Goal: Task Accomplishment & Management: Use online tool/utility

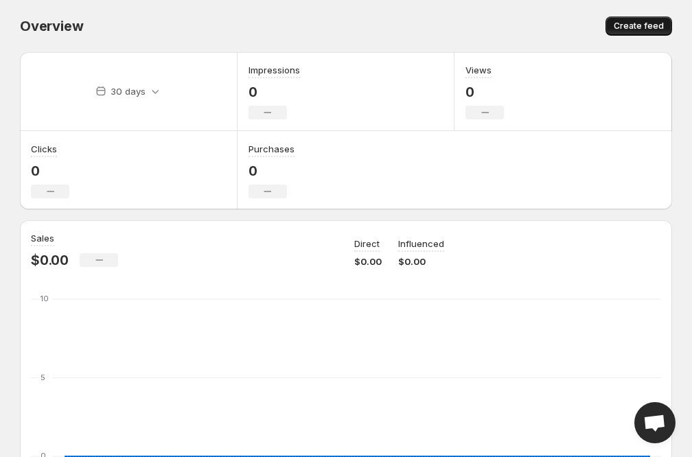
click at [661, 27] on span "Create feed" at bounding box center [639, 26] width 50 height 11
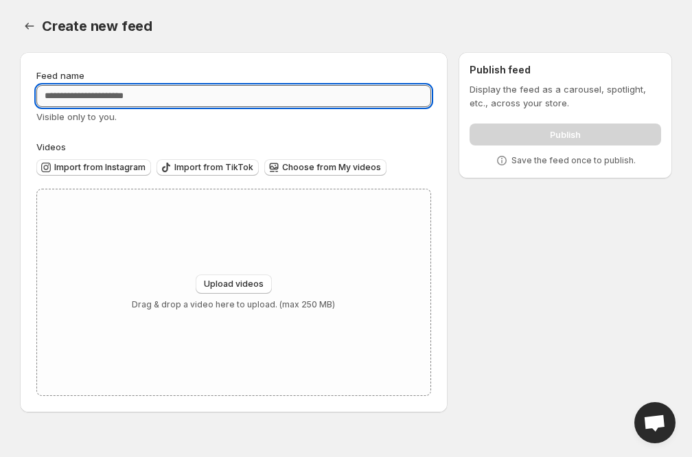
click at [150, 94] on input "Feed name" at bounding box center [233, 96] width 395 height 22
type input "*********"
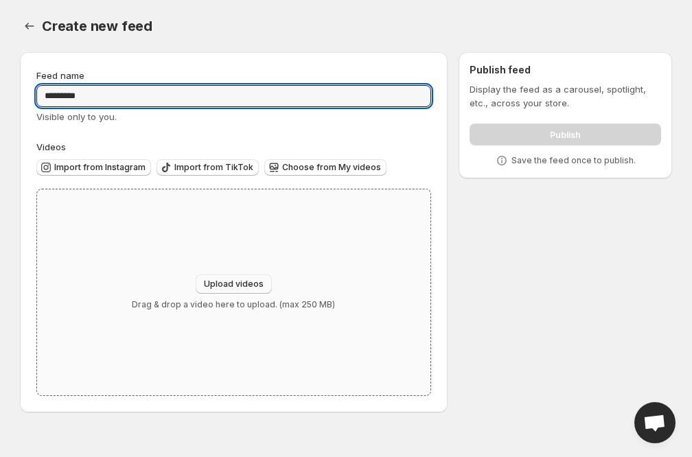
click at [250, 288] on span "Upload videos" at bounding box center [234, 284] width 60 height 11
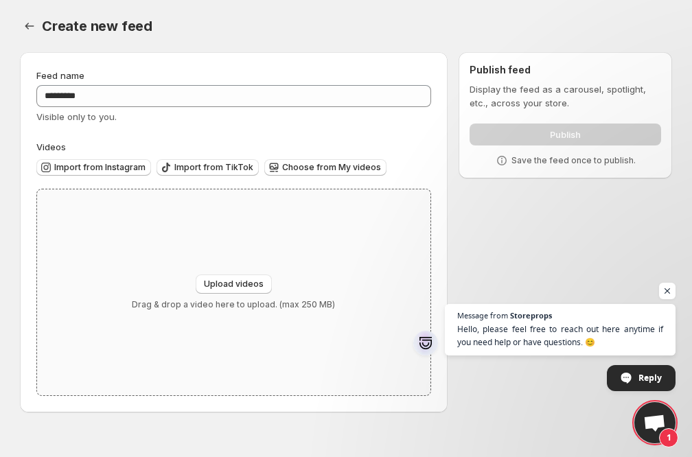
click at [280, 286] on div "Upload videos Drag & drop a video here to upload. (max 250 MB)" at bounding box center [233, 293] width 203 height 36
click at [294, 172] on span "Choose from My videos" at bounding box center [331, 167] width 99 height 11
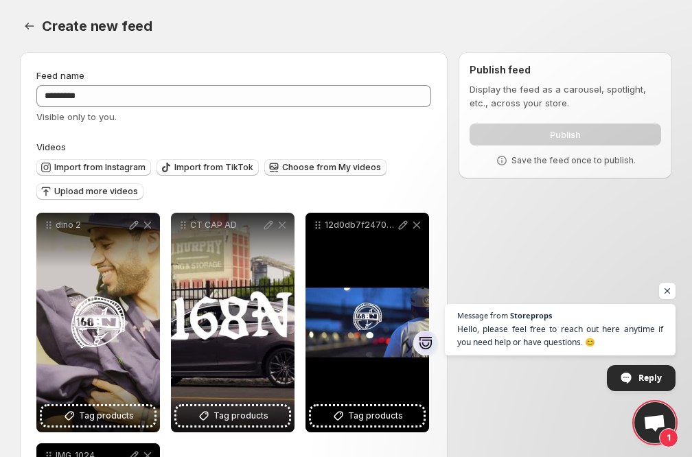
click at [495, 135] on div "Publish" at bounding box center [566, 131] width 192 height 27
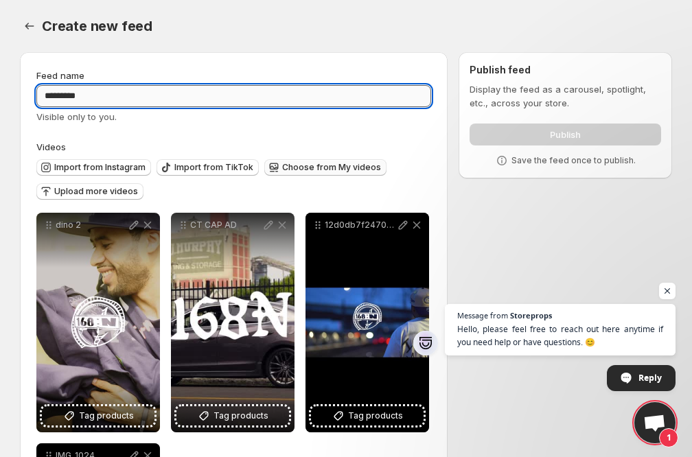
click at [246, 91] on input "*********" at bounding box center [233, 96] width 395 height 22
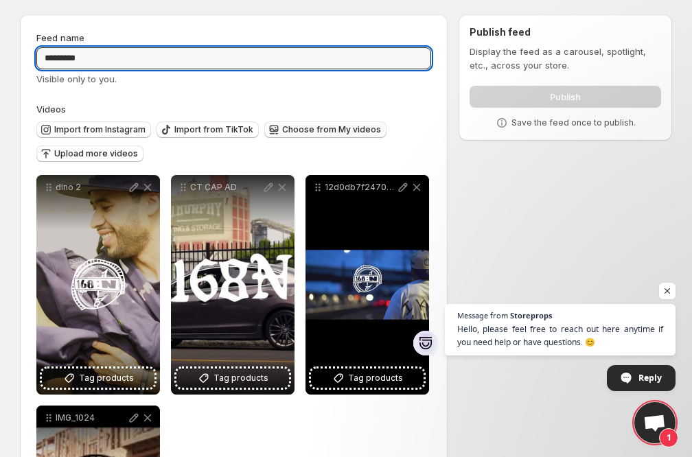
scroll to position [41, 0]
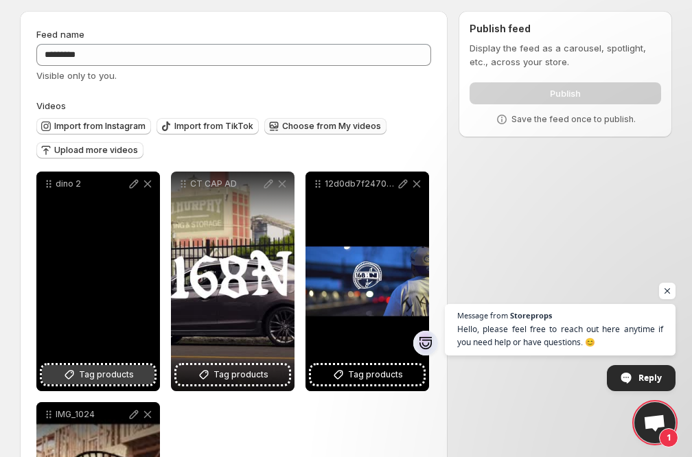
click at [91, 378] on span "Tag products" at bounding box center [106, 375] width 55 height 14
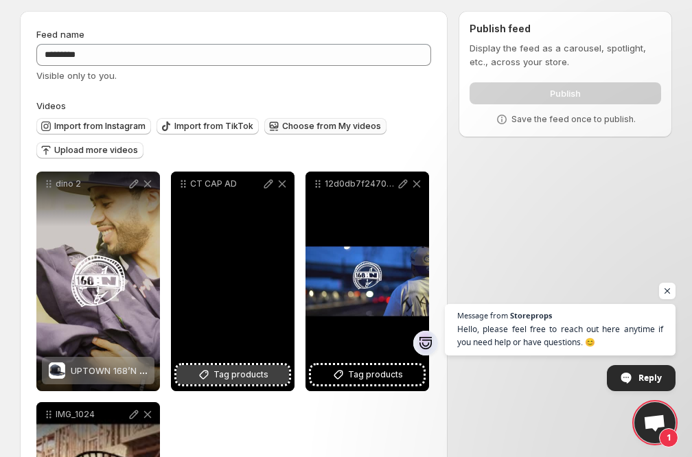
click at [250, 378] on span "Tag products" at bounding box center [240, 375] width 55 height 14
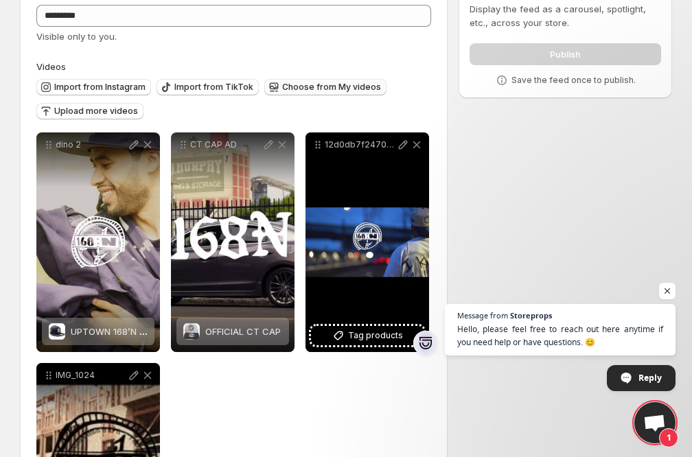
scroll to position [86, 0]
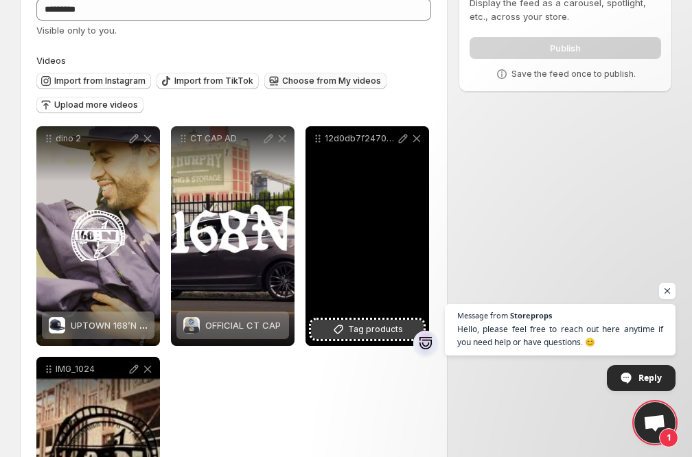
click at [351, 328] on span "Tag products" at bounding box center [375, 330] width 55 height 14
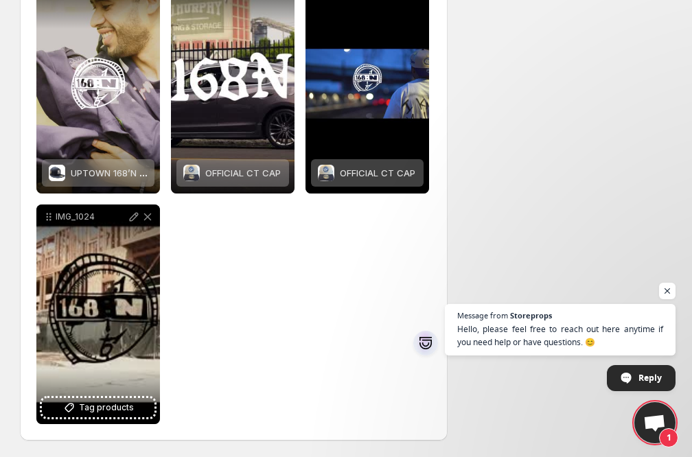
scroll to position [239, 0]
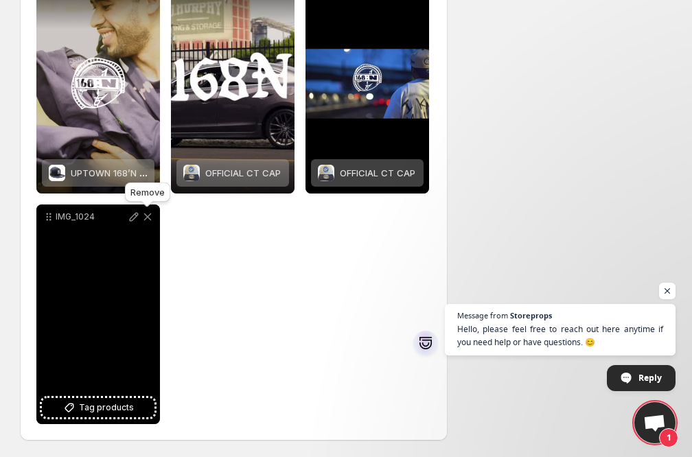
click at [148, 217] on icon at bounding box center [148, 217] width 8 height 8
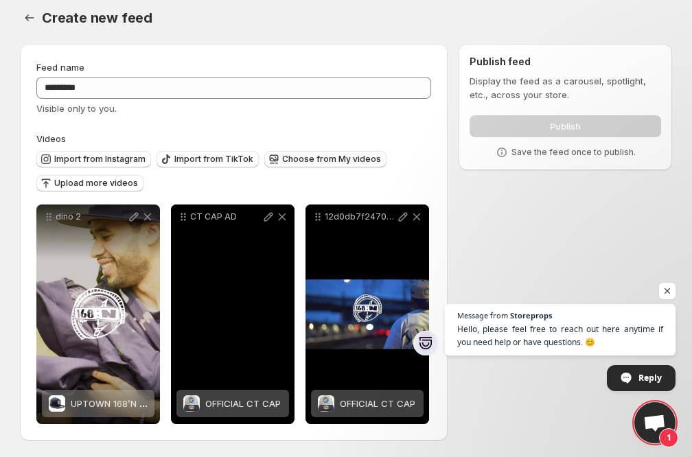
scroll to position [0, 0]
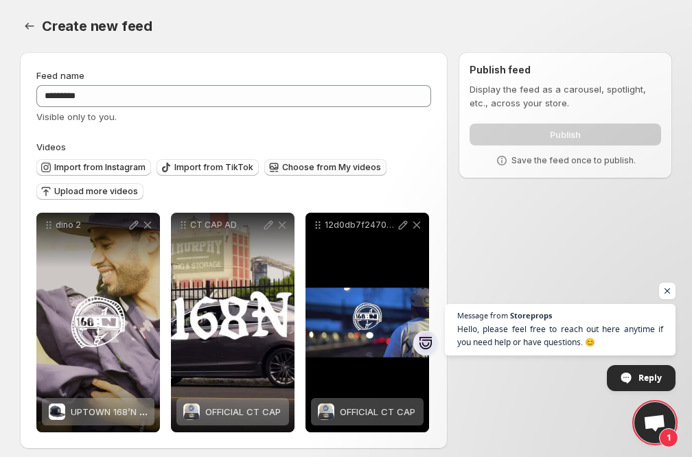
click at [382, 147] on label "Videos" at bounding box center [233, 147] width 395 height 14
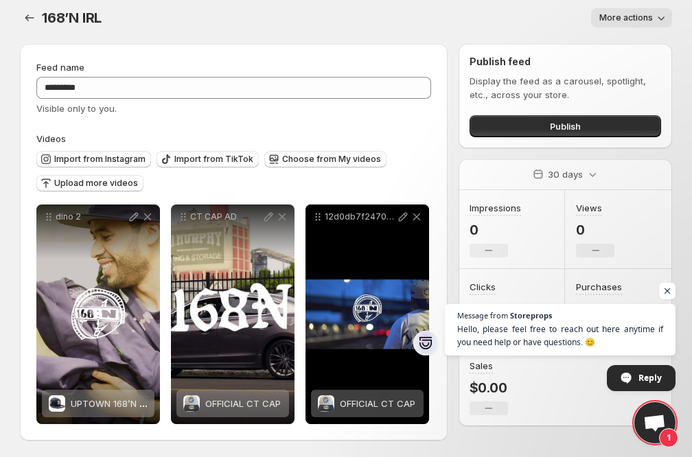
scroll to position [8, 0]
click at [580, 126] on span "Publish" at bounding box center [565, 126] width 31 height 14
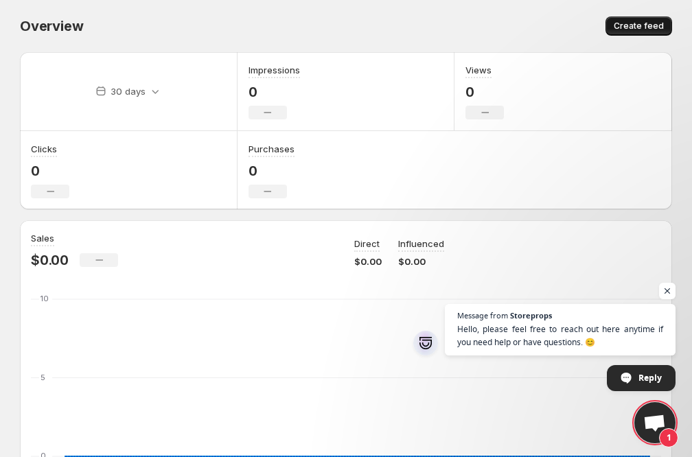
click at [656, 25] on span "Create feed" at bounding box center [639, 26] width 50 height 11
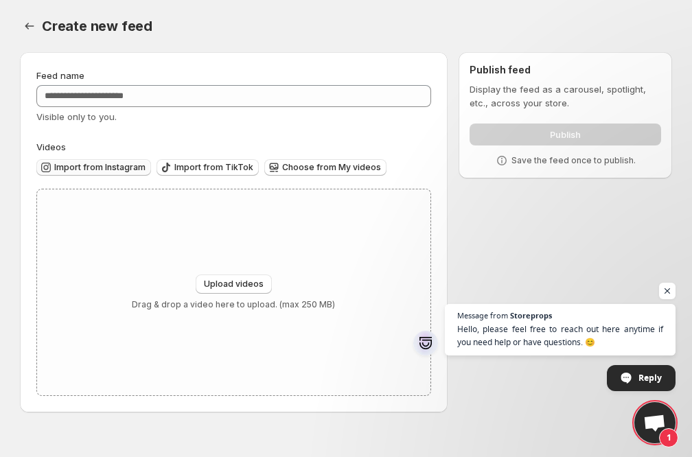
click at [113, 168] on span "Import from Instagram" at bounding box center [99, 167] width 91 height 11
click at [316, 169] on span "Choose from My videos" at bounding box center [331, 167] width 99 height 11
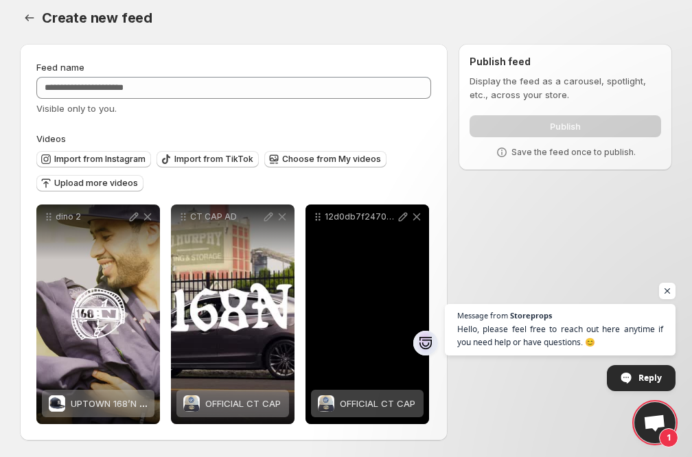
scroll to position [8, 0]
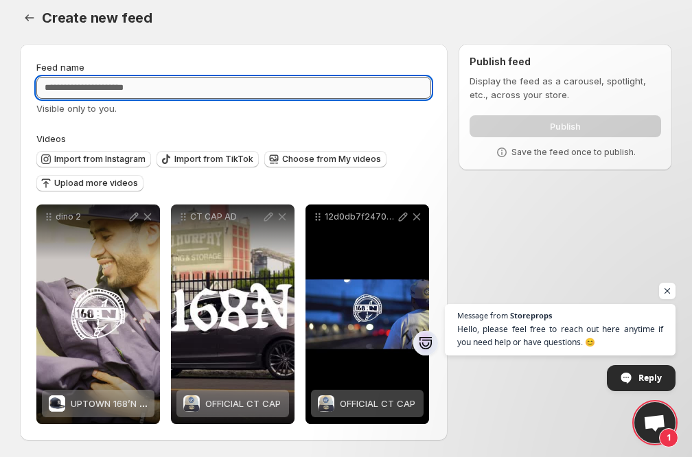
click at [167, 92] on input "Feed name" at bounding box center [233, 88] width 395 height 22
type input "*********"
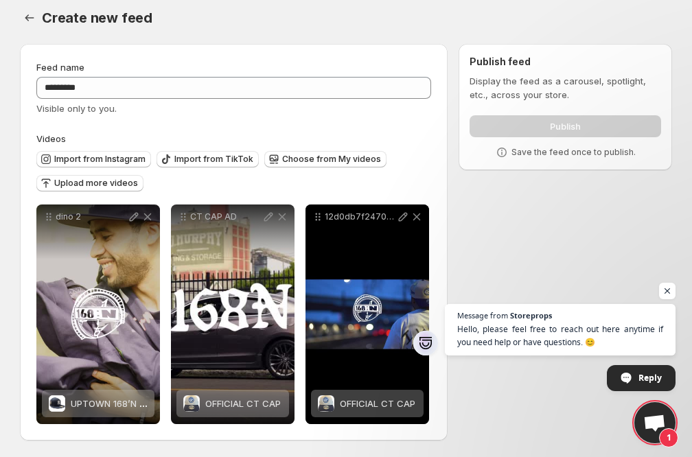
click at [281, 116] on div "**********" at bounding box center [233, 242] width 395 height 364
click at [441, 152] on div "**********" at bounding box center [234, 242] width 428 height 397
click at [511, 124] on div "Publish" at bounding box center [566, 123] width 192 height 27
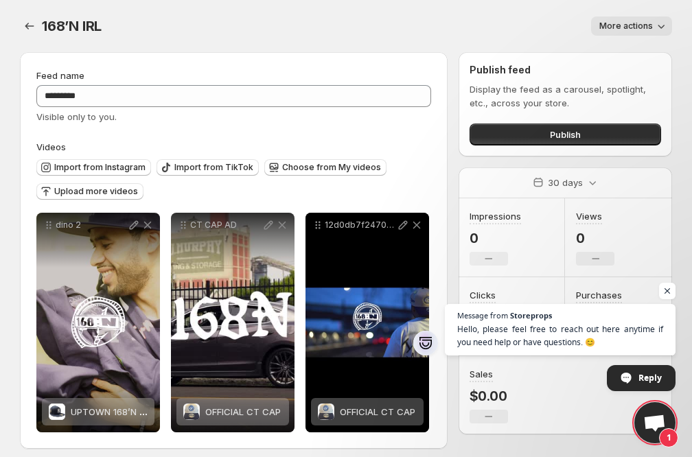
click at [639, 30] on span "More actions" at bounding box center [626, 26] width 54 height 11
click at [531, 48] on div "168’N IRL. This page is ready 168’N IRL More actions More actions More actions" at bounding box center [346, 26] width 652 height 52
click at [538, 129] on button "Publish" at bounding box center [566, 135] width 192 height 22
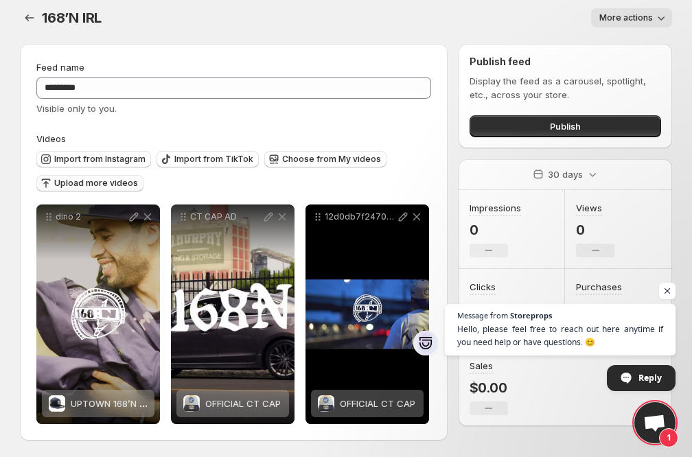
scroll to position [8, 0]
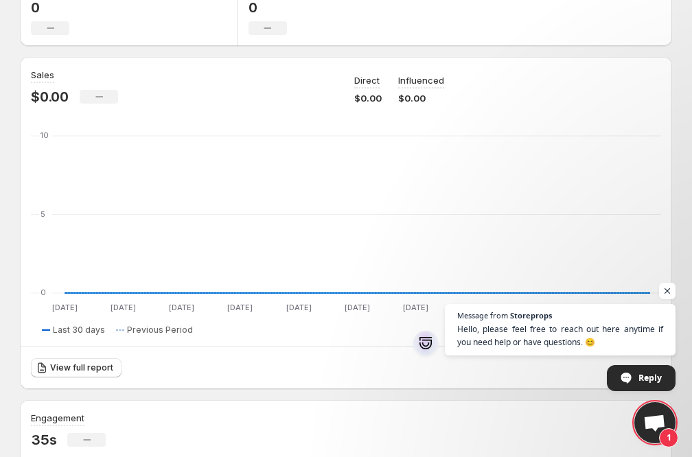
scroll to position [169, 0]
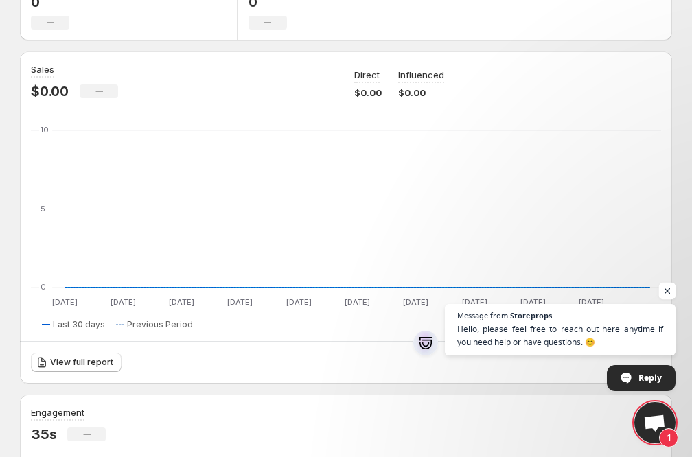
click at [669, 290] on span "Open chat" at bounding box center [667, 291] width 17 height 17
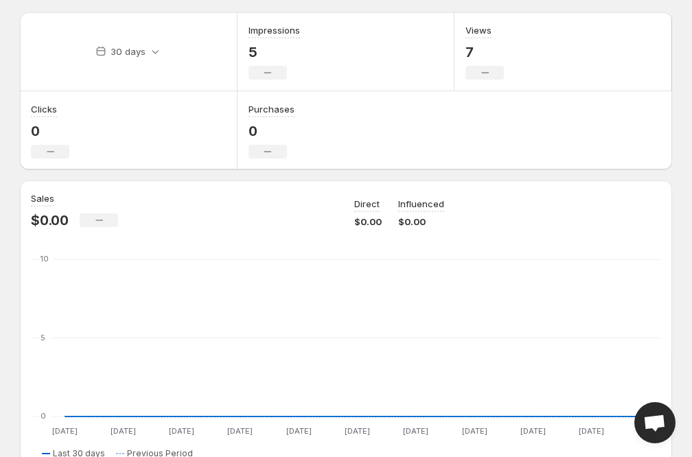
scroll to position [44, 0]
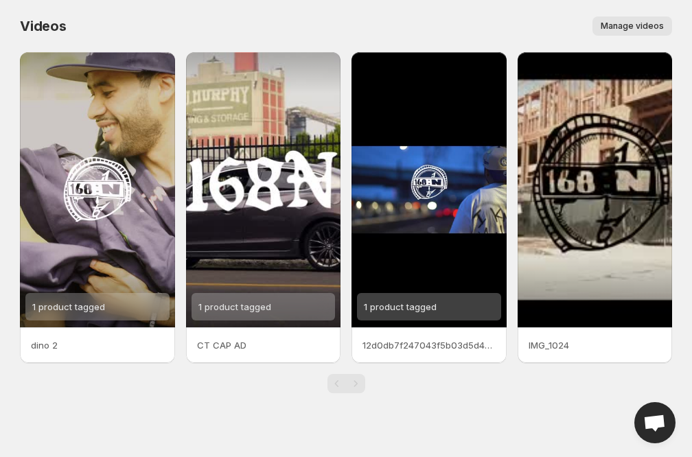
click at [275, 335] on div "CT CAP AD" at bounding box center [263, 345] width 155 height 36
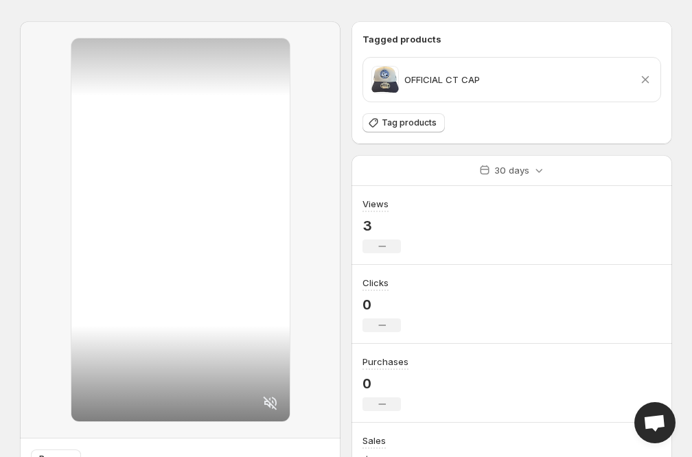
scroll to position [34, 0]
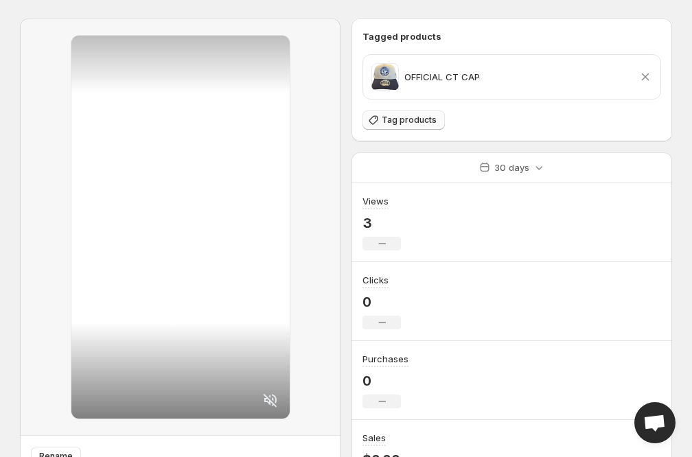
click at [426, 127] on button "Tag products" at bounding box center [403, 120] width 82 height 19
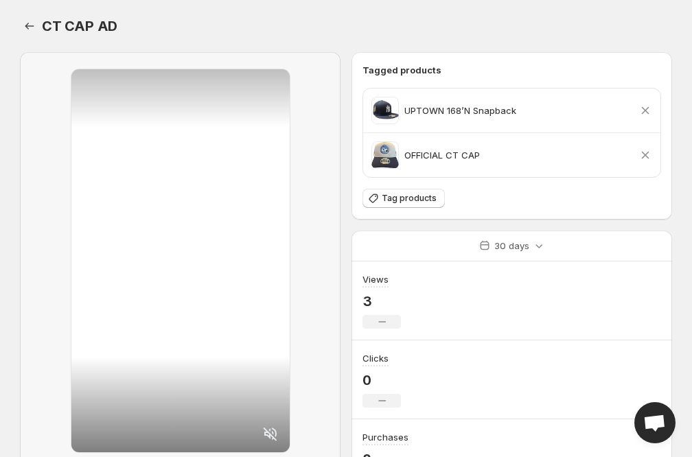
scroll to position [0, 0]
click at [35, 25] on icon "Settings" at bounding box center [30, 26] width 14 height 14
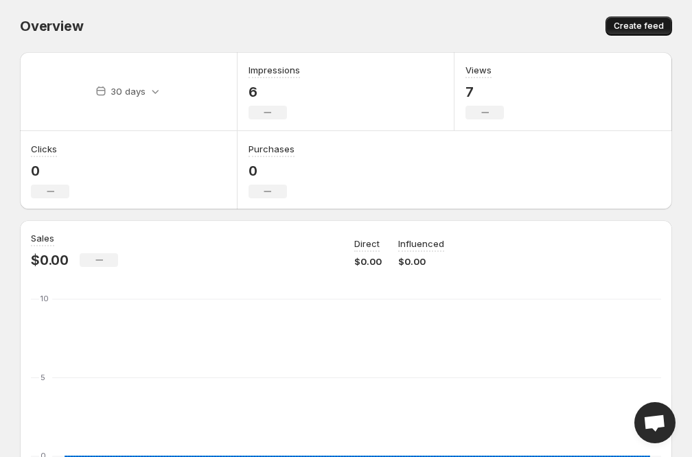
click at [651, 25] on span "Create feed" at bounding box center [639, 26] width 50 height 11
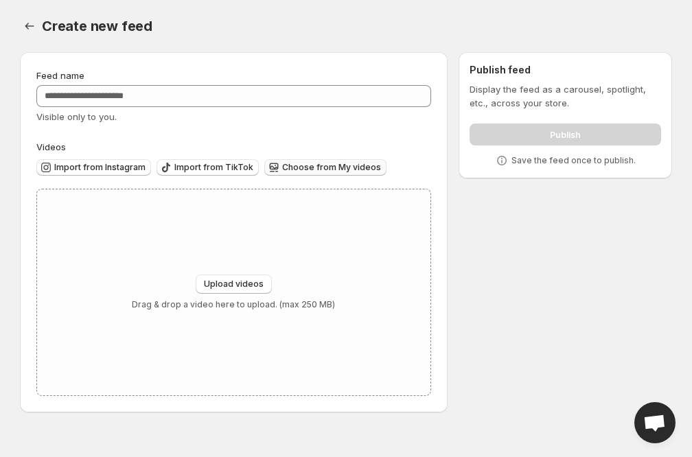
click at [310, 170] on span "Choose from My videos" at bounding box center [331, 167] width 99 height 11
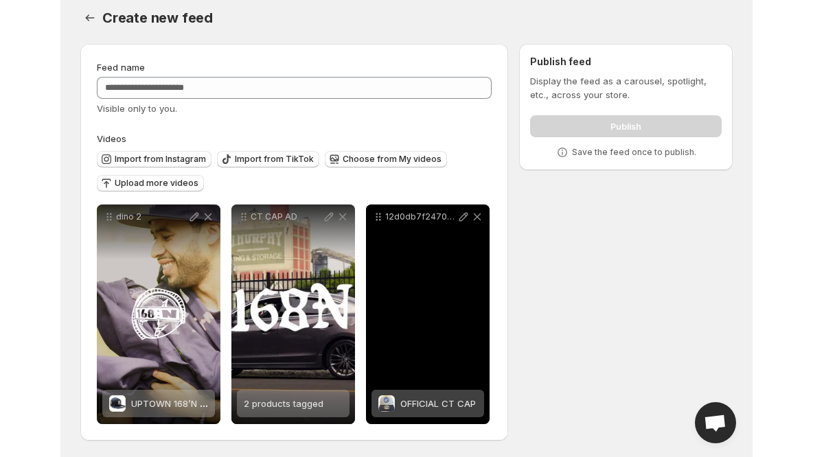
scroll to position [8, 0]
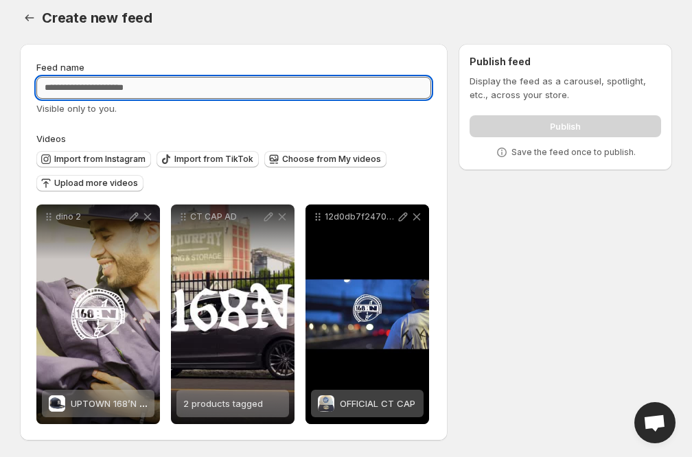
click at [242, 85] on input "Feed name" at bounding box center [233, 88] width 395 height 22
type input "*"
type input "***"
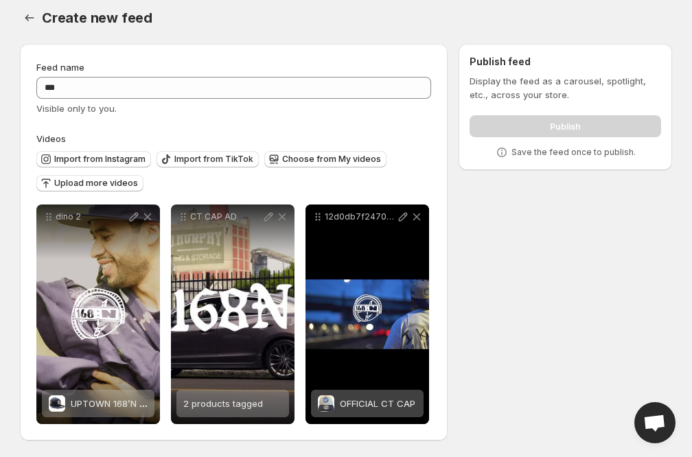
click at [534, 97] on p "Display the feed as a carousel, spotlight, etc., across your store." at bounding box center [566, 87] width 192 height 27
click at [506, 189] on div "**********" at bounding box center [340, 245] width 663 height 424
click at [555, 110] on div "Publish" at bounding box center [566, 123] width 192 height 27
click at [349, 69] on div "Feed name" at bounding box center [233, 67] width 395 height 14
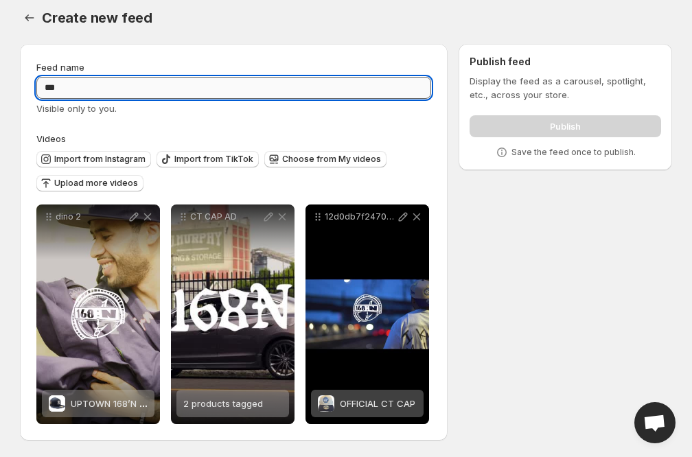
click at [299, 93] on input "***" at bounding box center [233, 88] width 395 height 22
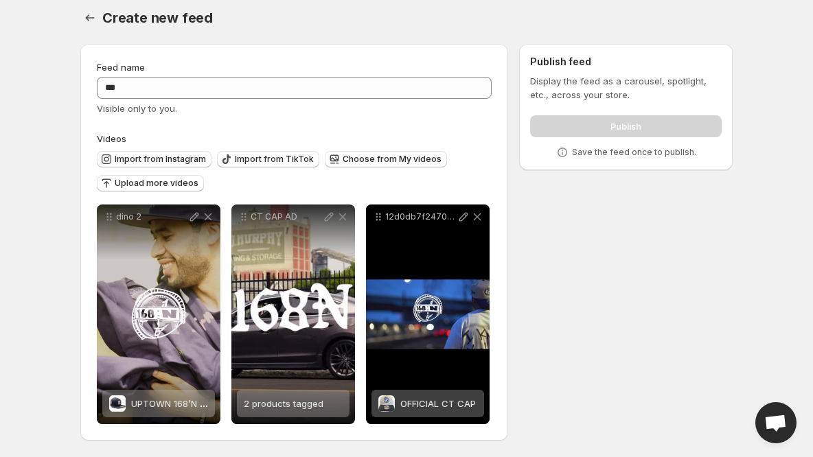
click at [632, 274] on div "**********" at bounding box center [400, 245] width 663 height 424
click at [408, 129] on div "**********" at bounding box center [294, 242] width 395 height 364
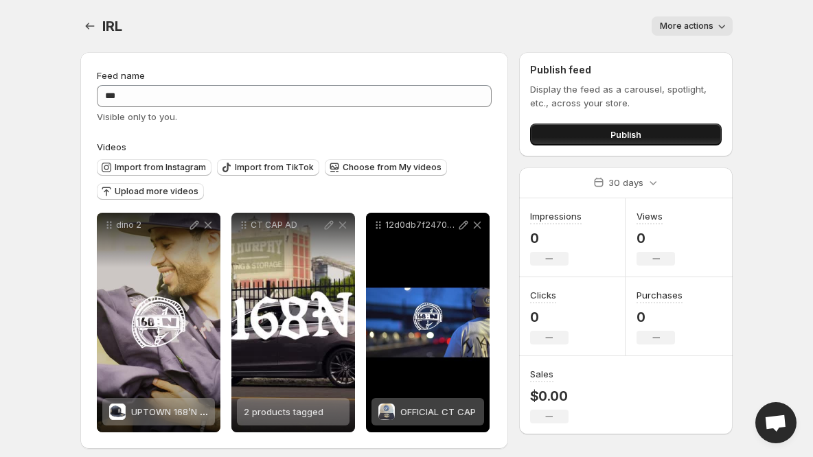
click at [564, 127] on button "Publish" at bounding box center [626, 135] width 192 height 22
